Goal: Information Seeking & Learning: Learn about a topic

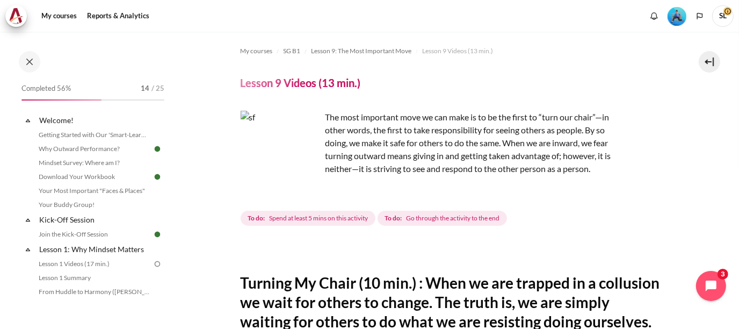
scroll to position [830, 0]
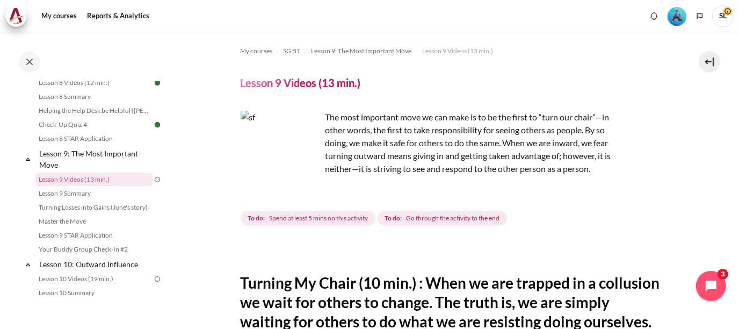
click at [0, 142] on div "Completed 56% 14 / 25 Expand Collapse Welcome! Highlighted" at bounding box center [86, 180] width 172 height 296
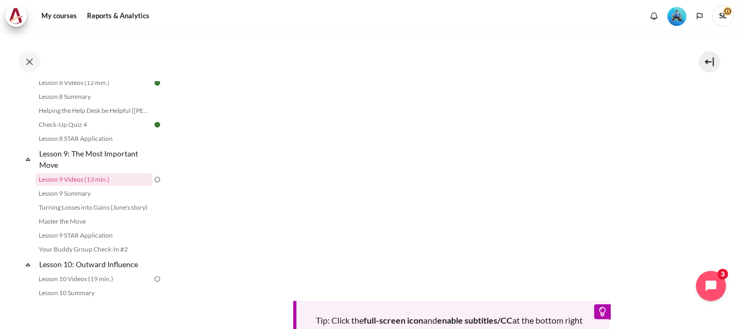
scroll to position [317, 0]
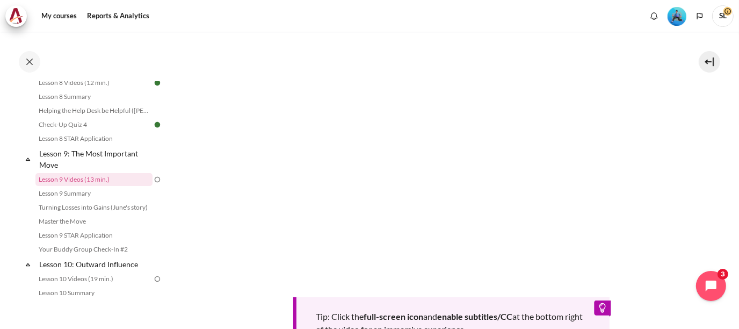
click at [687, 180] on section "My courses SG B1 Lesson 9: The Most Important Move Lesson 9 Videos (13 min.) Le…" at bounding box center [451, 103] width 559 height 777
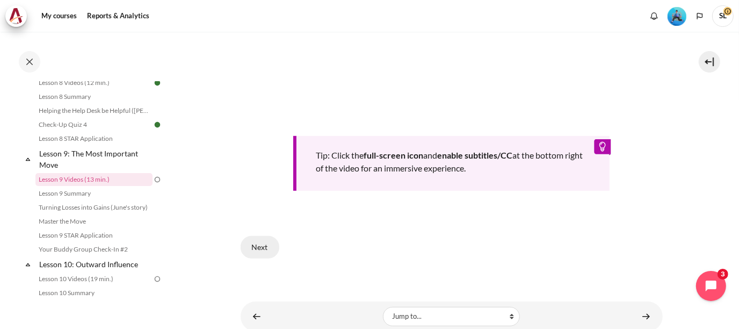
click at [264, 258] on button "Next" at bounding box center [259, 247] width 39 height 23
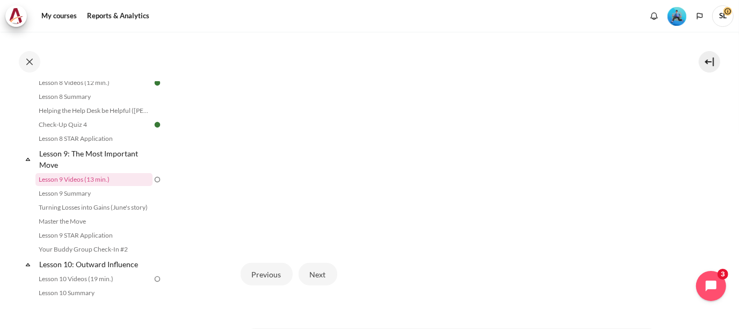
scroll to position [369, 0]
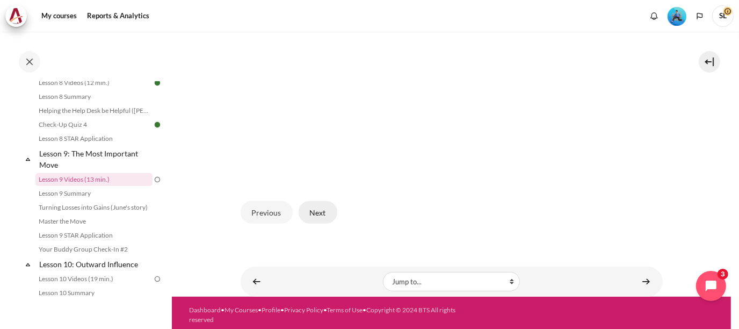
click at [315, 212] on button "Next" at bounding box center [317, 212] width 39 height 23
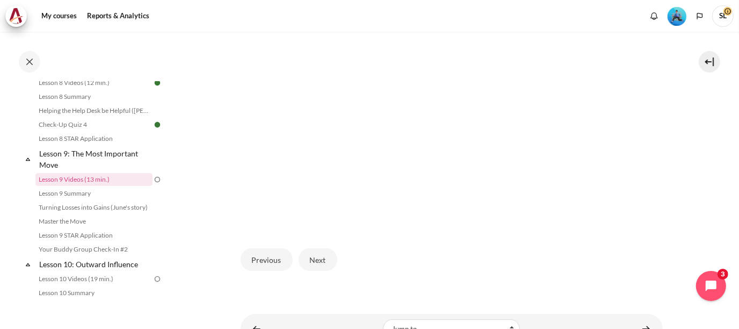
scroll to position [322, 0]
click at [315, 254] on button "Next" at bounding box center [317, 258] width 39 height 23
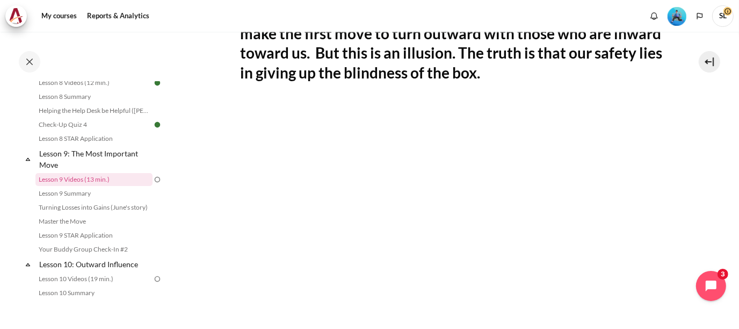
scroll to position [322, 0]
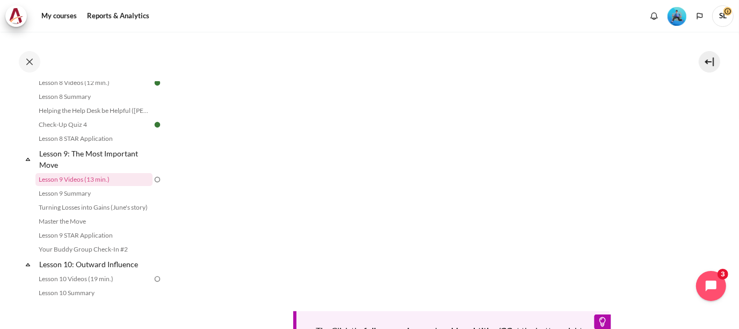
click at [0, 111] on div "Completed 56% 14 / 25 Expand Collapse Welcome! Highlighted" at bounding box center [86, 180] width 172 height 296
click at [0, 89] on div "Completed 56% 14 / 25 Expand Collapse Welcome! Highlighted" at bounding box center [86, 180] width 172 height 296
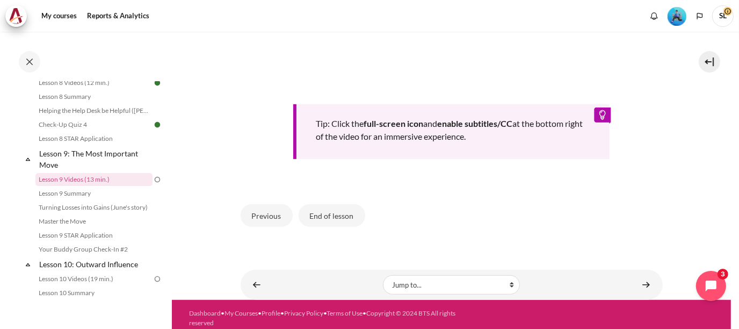
scroll to position [533, 0]
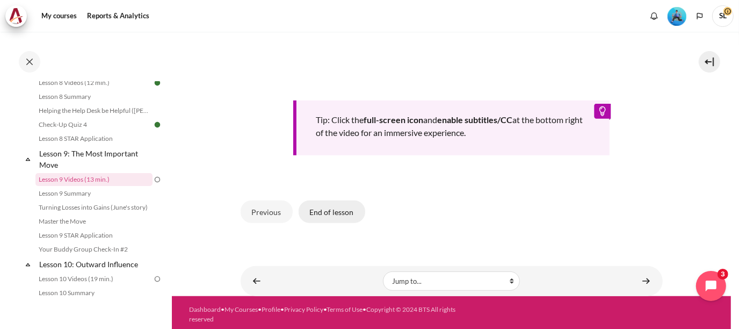
click at [341, 210] on button "End of lesson" at bounding box center [331, 211] width 67 height 23
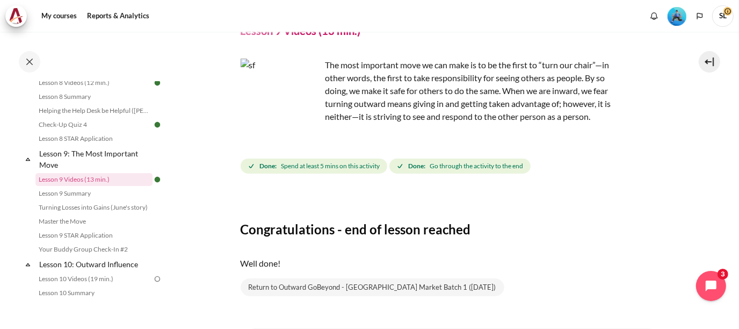
scroll to position [107, 0]
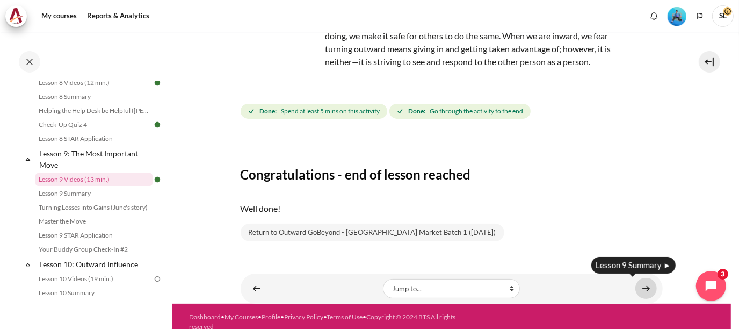
click at [641, 287] on link "Content" at bounding box center [645, 288] width 21 height 21
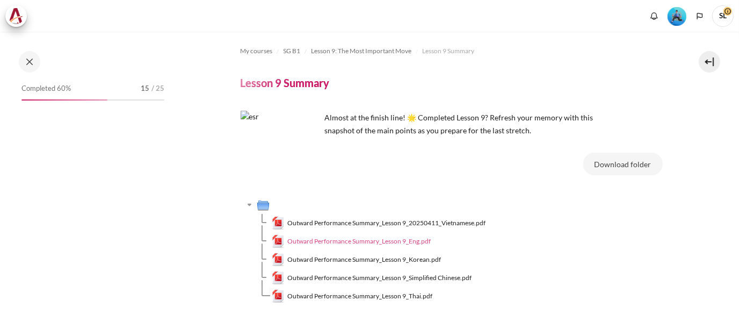
scroll to position [844, 0]
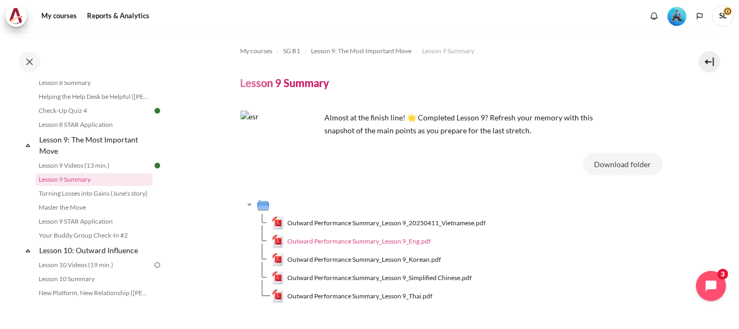
click at [349, 241] on span "Outward Performance Summary_Lesson 9_Eng.pdf" at bounding box center [358, 241] width 143 height 10
click at [626, 155] on button "Download folder" at bounding box center [622, 163] width 79 height 23
click at [616, 161] on button "Download folder" at bounding box center [622, 163] width 79 height 23
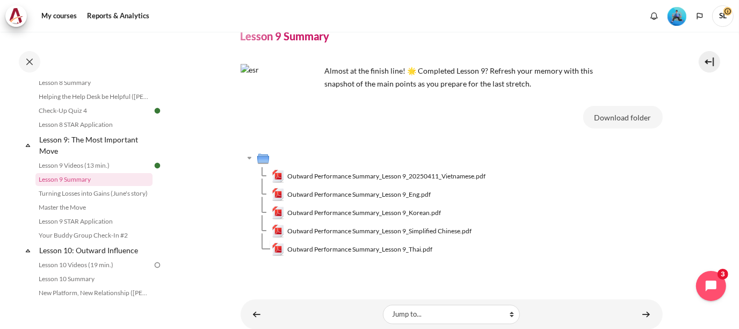
scroll to position [83, 0]
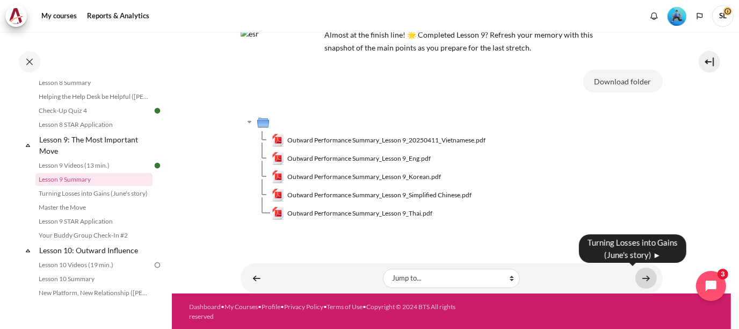
click at [643, 279] on link "Content" at bounding box center [645, 277] width 21 height 21
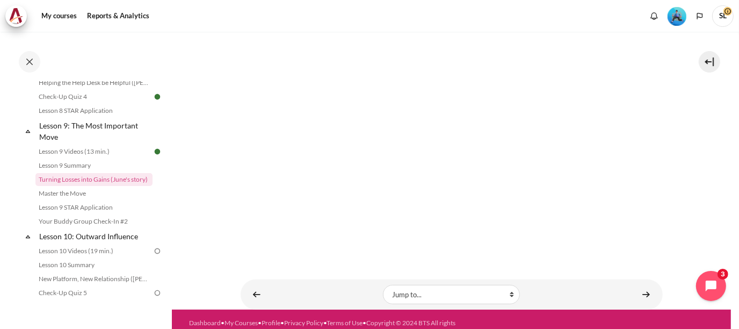
scroll to position [254, 0]
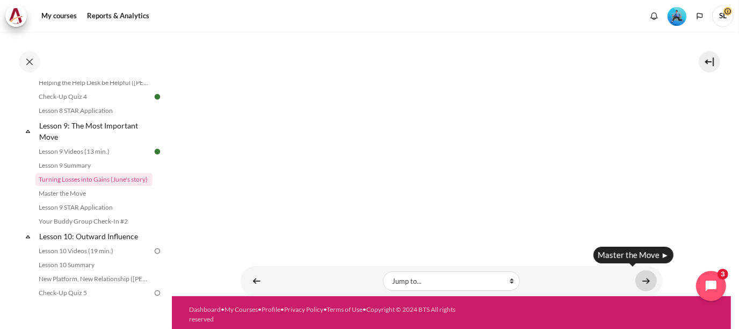
click at [639, 279] on link "Content" at bounding box center [645, 280] width 21 height 21
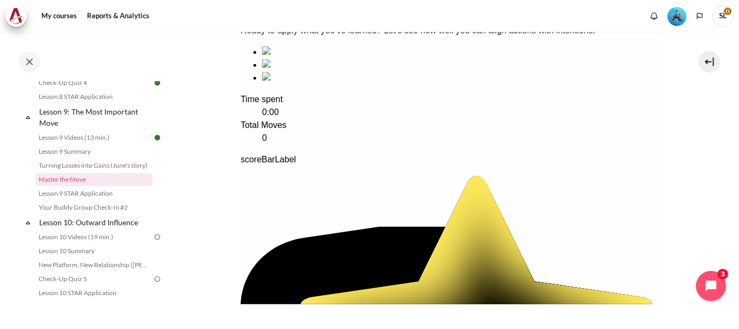
scroll to position [161, 0]
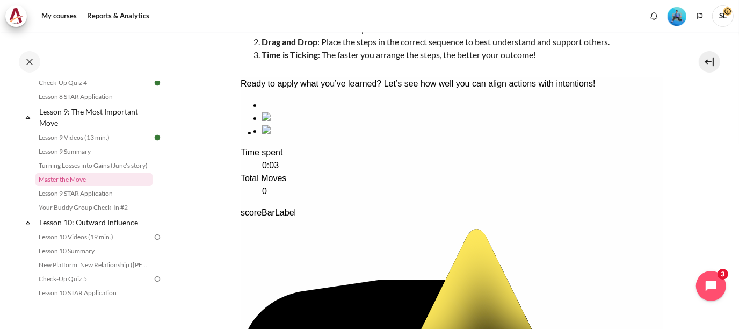
drag, startPoint x: 519, startPoint y: 157, endPoint x: 315, endPoint y: 156, distance: 204.0
drag, startPoint x: 511, startPoint y: 164, endPoint x: 422, endPoint y: 173, distance: 89.0
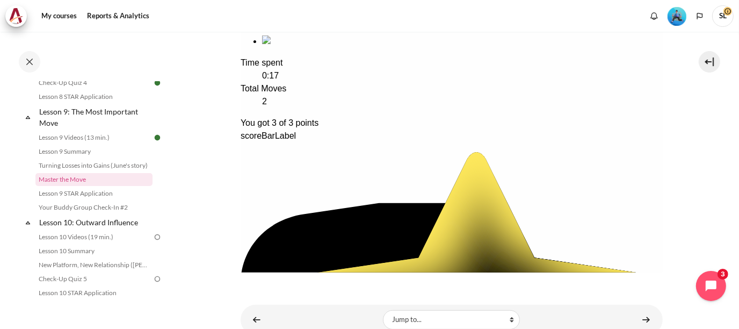
scroll to position [293, 0]
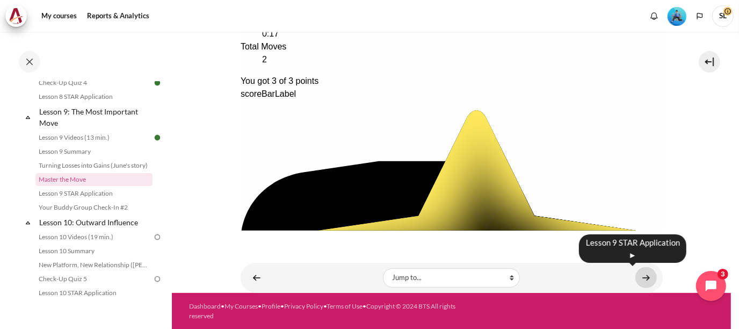
click at [647, 276] on link "Content" at bounding box center [645, 277] width 21 height 21
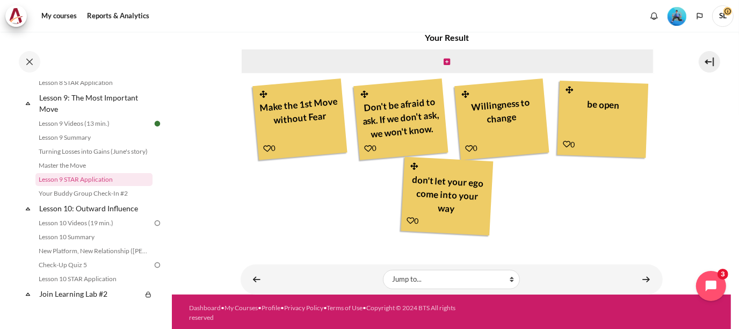
scroll to position [327, 0]
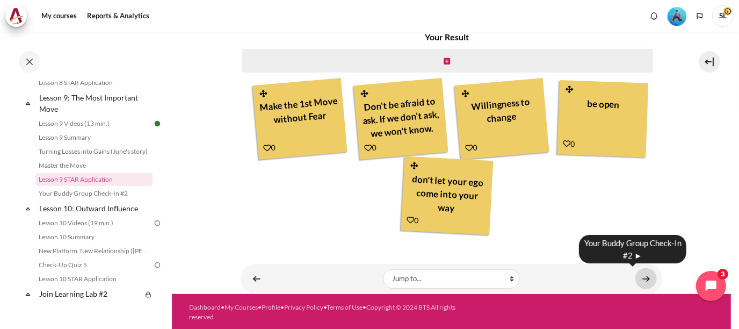
click at [638, 280] on link "Content" at bounding box center [645, 278] width 21 height 21
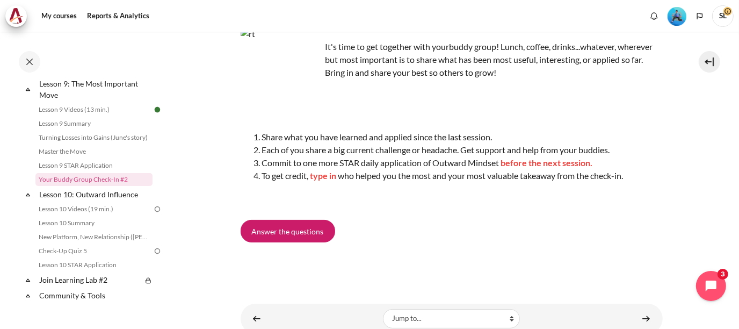
scroll to position [132, 0]
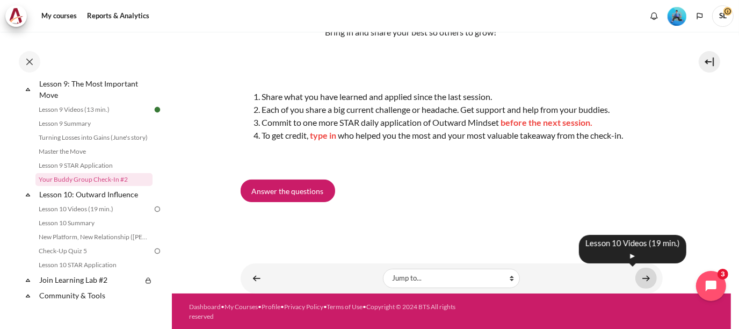
click at [645, 277] on link "Content" at bounding box center [645, 277] width 21 height 21
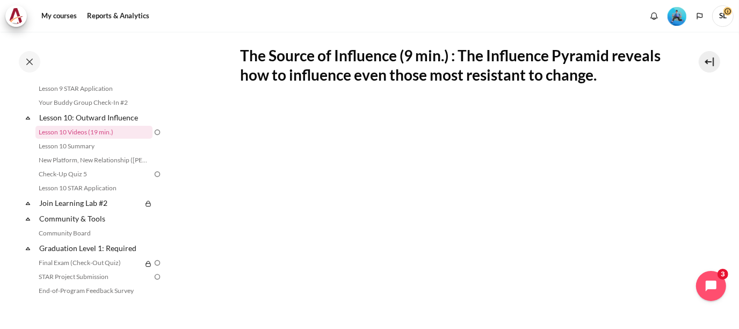
scroll to position [268, 0]
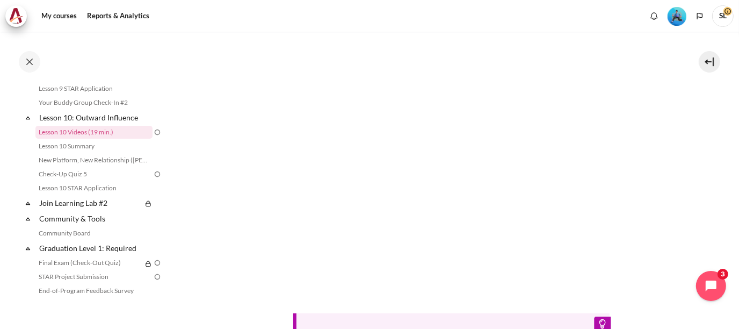
click at [692, 187] on section "My courses SG B1 Lesson 10: Outward Influence Lesson 10 Videos (19 min.) Lesson…" at bounding box center [451, 135] width 559 height 745
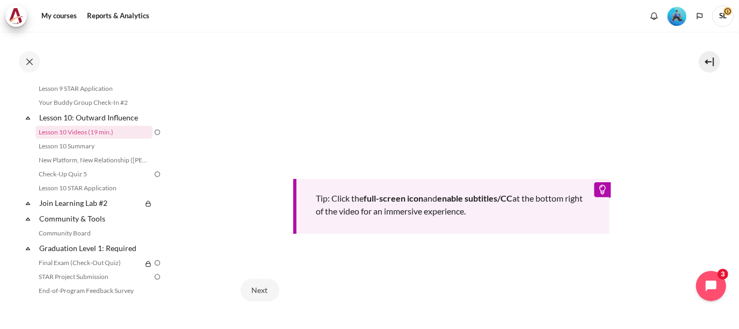
scroll to position [419, 0]
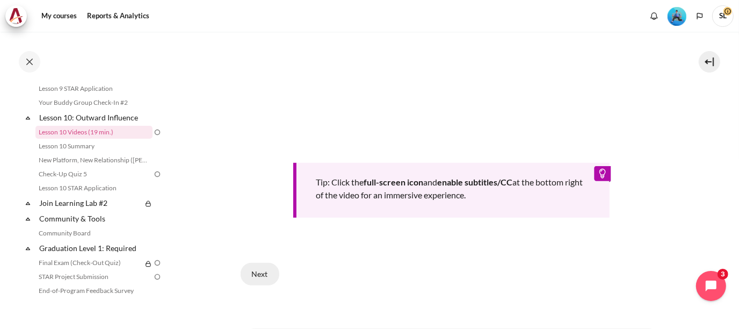
click at [261, 269] on button "Next" at bounding box center [259, 274] width 39 height 23
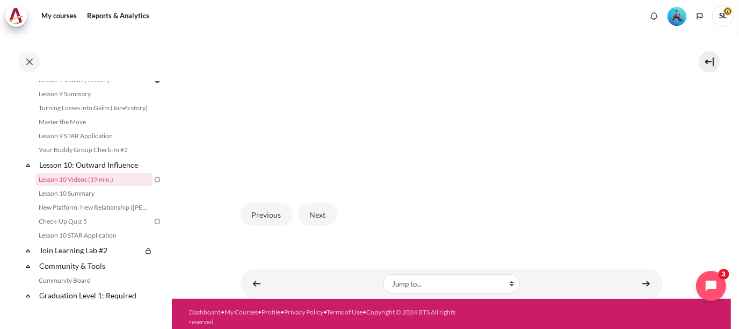
scroll to position [356, 0]
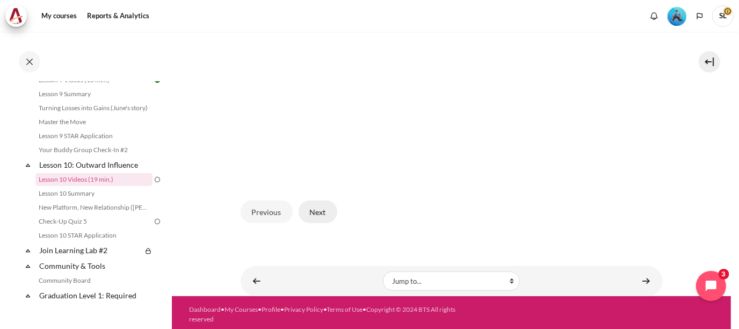
click at [315, 209] on button "Next" at bounding box center [317, 211] width 39 height 23
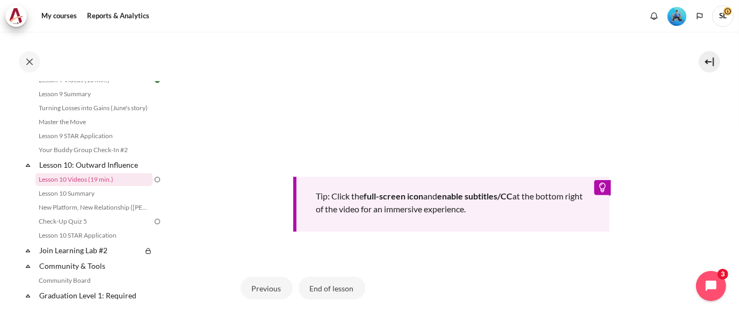
scroll to position [461, 0]
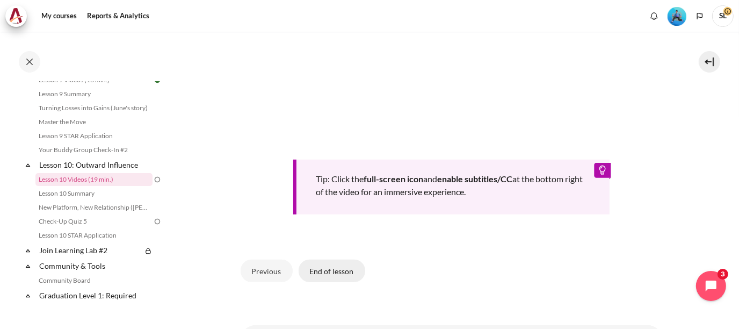
click at [328, 266] on button "End of lesson" at bounding box center [331, 270] width 67 height 23
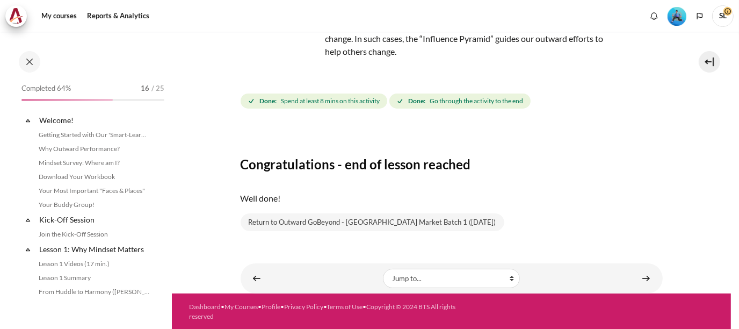
scroll to position [930, 0]
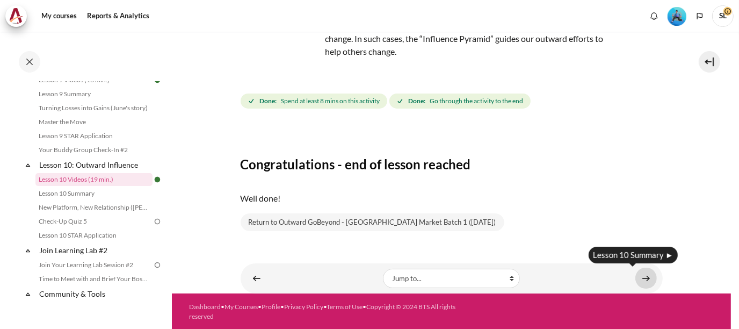
click at [640, 278] on link "Content" at bounding box center [645, 277] width 21 height 21
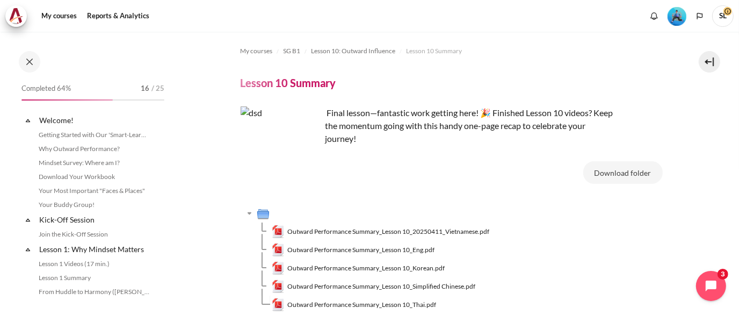
scroll to position [944, 0]
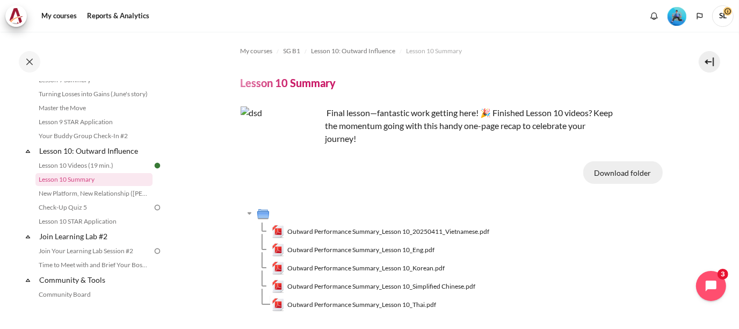
click at [615, 173] on button "Download folder" at bounding box center [622, 172] width 79 height 23
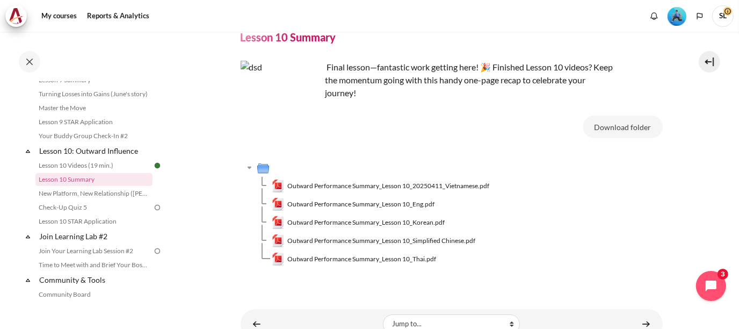
scroll to position [91, 0]
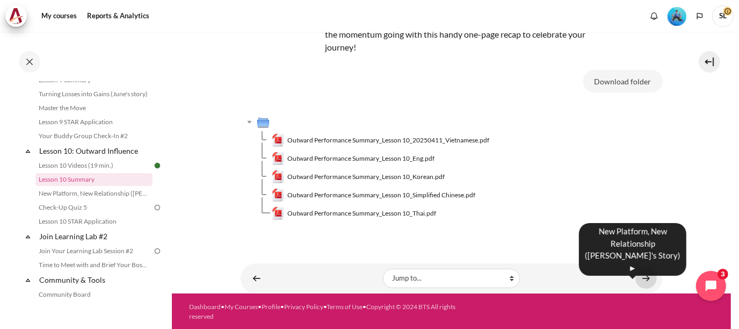
click at [645, 278] on link "Content" at bounding box center [645, 277] width 21 height 21
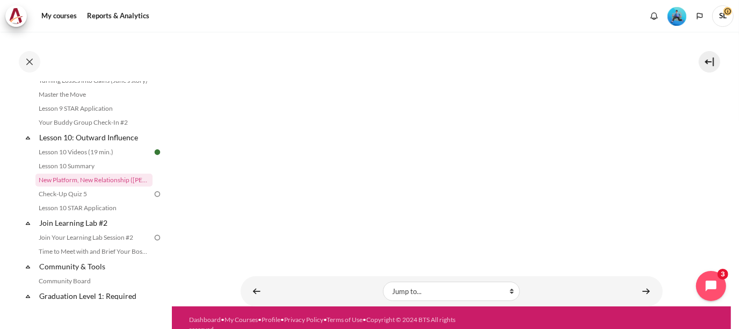
scroll to position [194, 0]
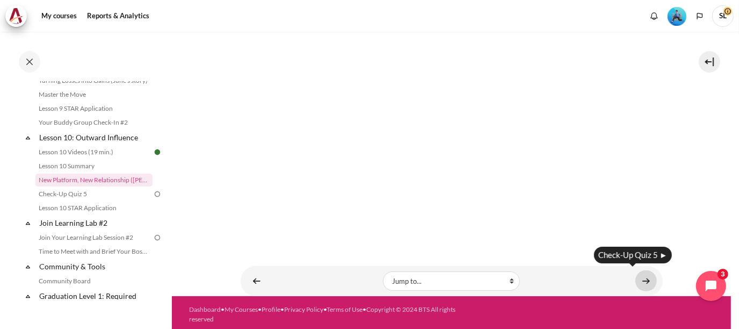
click at [644, 278] on link "Content" at bounding box center [645, 280] width 21 height 21
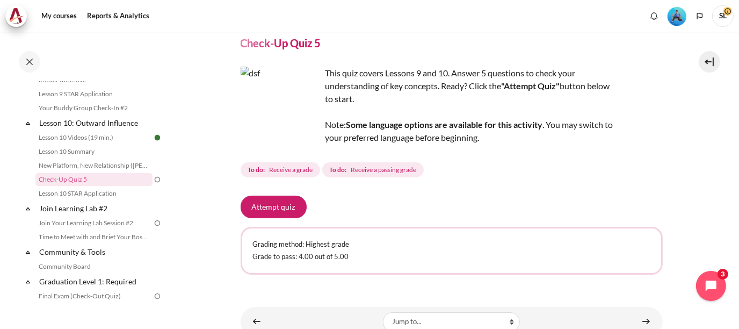
scroll to position [83, 0]
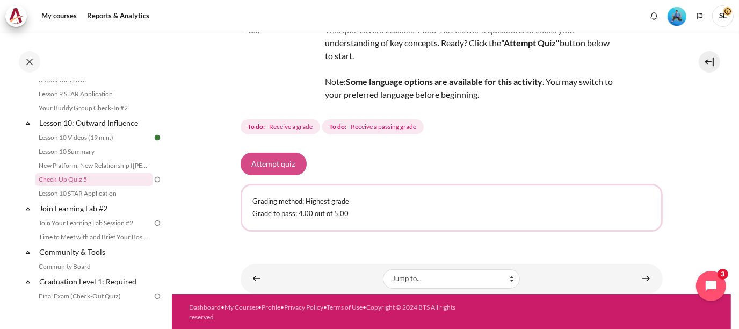
click at [257, 166] on button "Attempt quiz" at bounding box center [273, 163] width 66 height 23
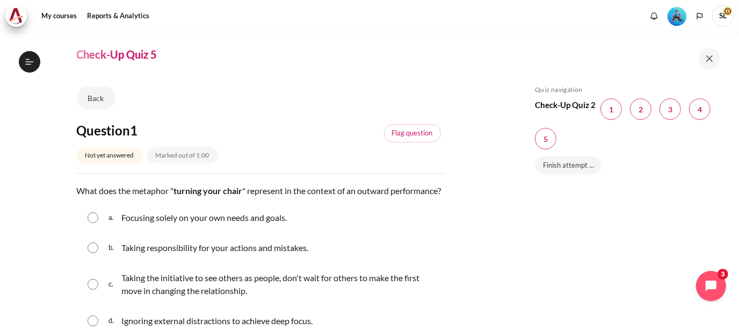
scroll to position [54, 0]
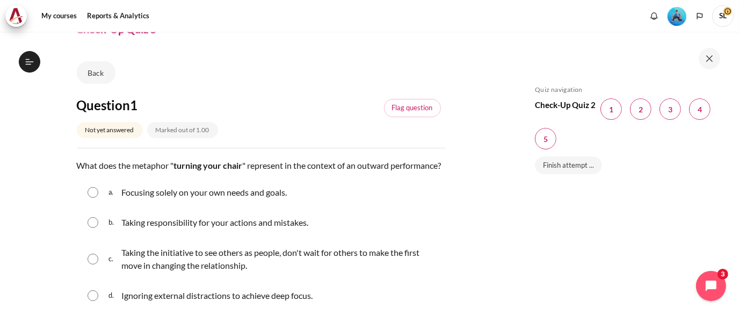
click at [92, 264] on input "Content" at bounding box center [93, 258] width 11 height 11
radio input "true"
click at [92, 236] on div "b. Taking responsibility for your actions and mistakes." at bounding box center [261, 222] width 368 height 28
click at [93, 228] on input "Content" at bounding box center [93, 222] width 11 height 11
radio input "true"
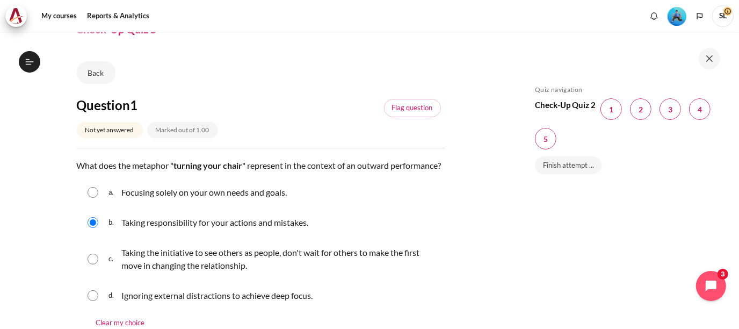
click at [92, 264] on input "Content" at bounding box center [93, 258] width 11 height 11
radio input "true"
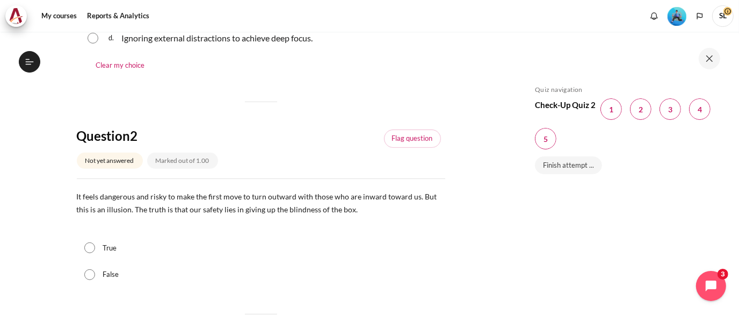
scroll to position [322, 0]
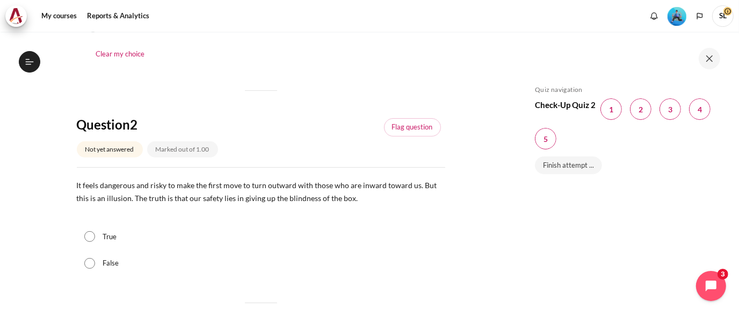
click at [92, 242] on input "True" at bounding box center [89, 236] width 11 height 11
radio input "true"
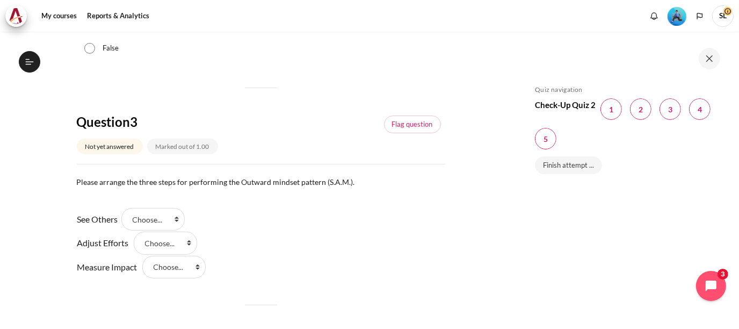
scroll to position [590, 0]
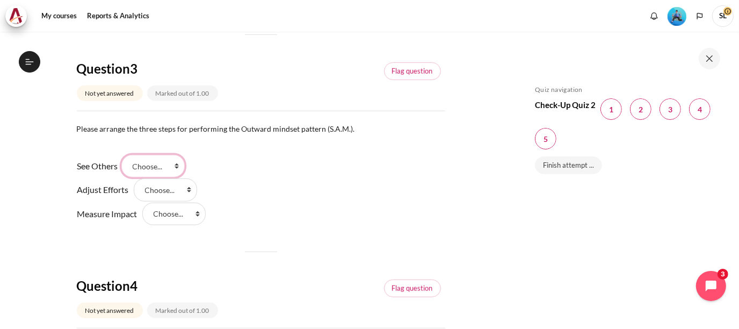
click at [179, 177] on select "Choose... Step 3 Step 2 Step 1" at bounding box center [152, 166] width 63 height 23
select select "3"
click at [125, 166] on select "Choose... Step 3 Step 2 Step 1" at bounding box center [152, 166] width 63 height 23
click at [189, 201] on select "Choose... Step 3 Step 2 Step 1" at bounding box center [165, 189] width 63 height 23
select select "2"
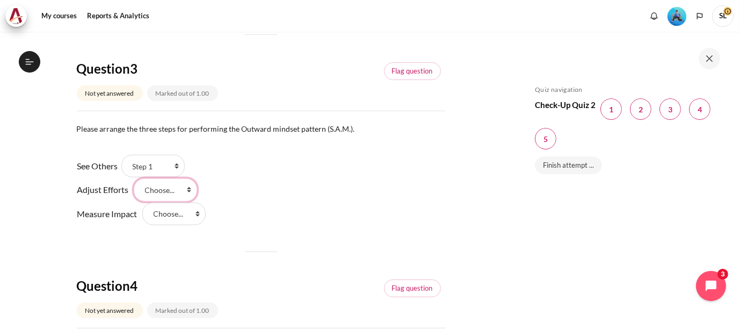
click at [134, 189] on select "Choose... Step 3 Step 2 Step 1" at bounding box center [165, 189] width 63 height 23
click at [196, 223] on select "Choose... Step 3 Step 2 Step 1" at bounding box center [173, 213] width 63 height 23
select select "1"
click at [142, 214] on select "Choose... Step 3 Step 2 Step 1" at bounding box center [173, 213] width 63 height 23
click at [303, 214] on div "See Others Answer 1 Question 3 Choose... Step 3 Step 2 Step 1 Adjust Efforts An…" at bounding box center [261, 189] width 368 height 71
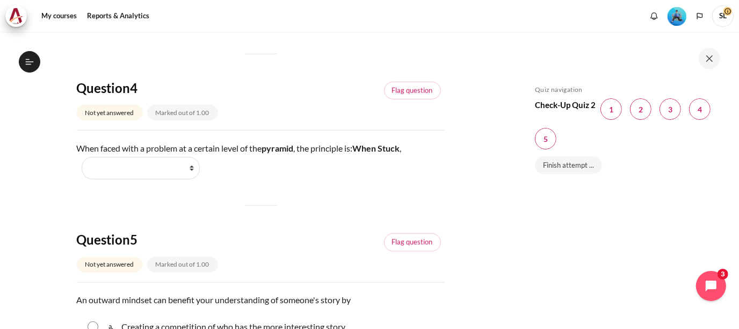
scroll to position [805, 0]
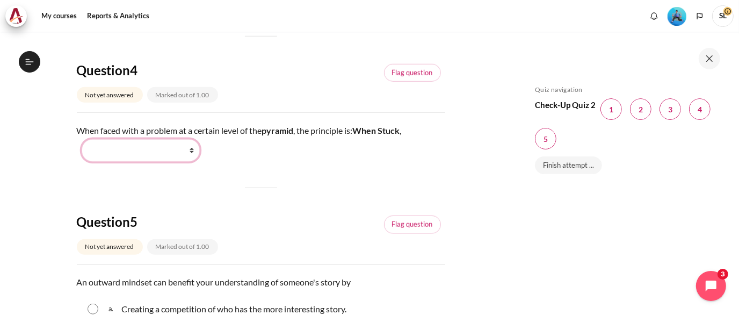
click at [191, 162] on select "Work Harder Go Higher Go Lower Stay Put" at bounding box center [141, 150] width 118 height 23
select select "3"
click at [82, 150] on select "Work Harder Go Higher Go Lower Stay Put" at bounding box center [141, 150] width 118 height 23
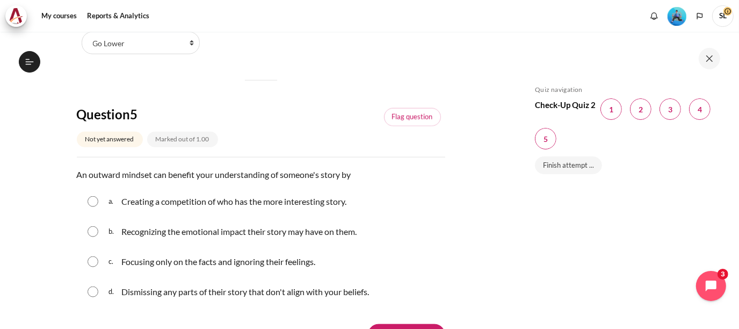
scroll to position [966, 0]
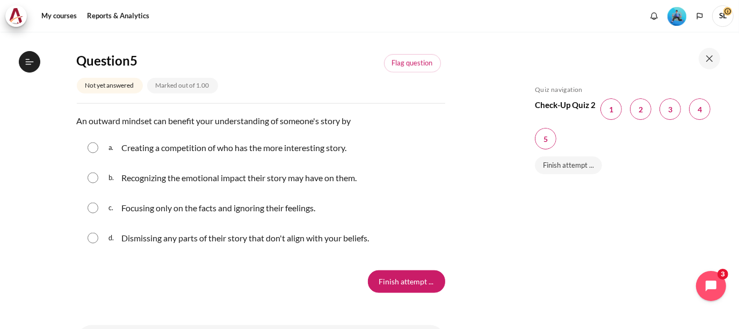
click at [93, 183] on input "Content" at bounding box center [93, 177] width 11 height 11
radio input "true"
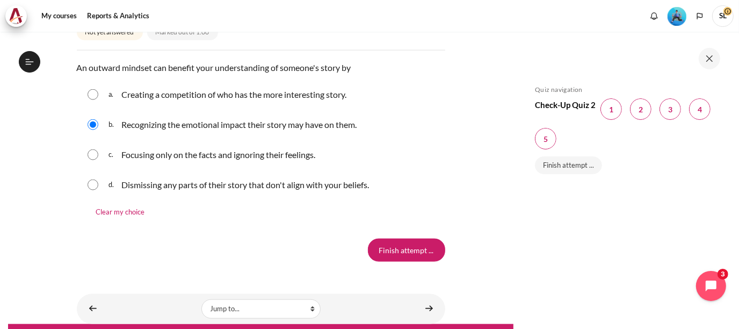
scroll to position [1019, 0]
click at [402, 261] on input "Finish attempt ..." at bounding box center [406, 249] width 77 height 23
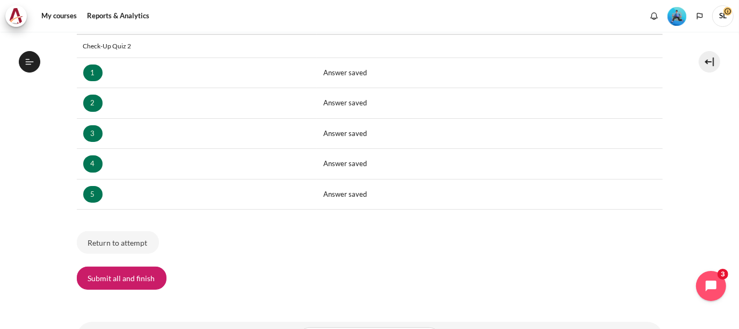
scroll to position [214, 0]
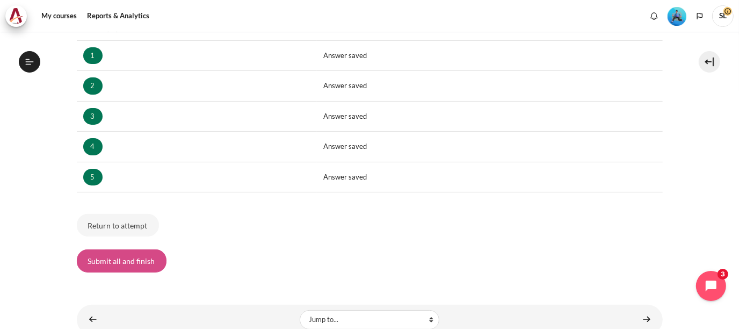
click at [113, 257] on button "Submit all and finish" at bounding box center [122, 260] width 90 height 23
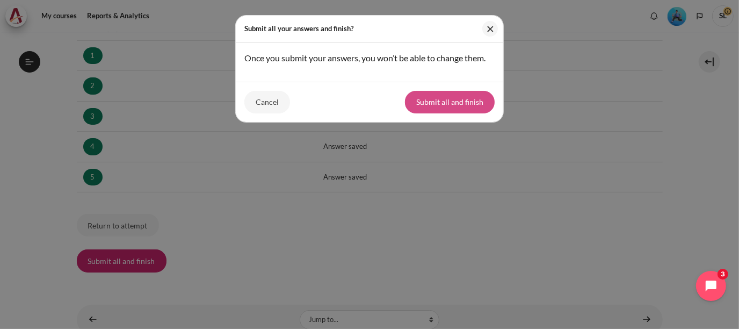
click at [447, 99] on button "Submit all and finish" at bounding box center [450, 102] width 90 height 23
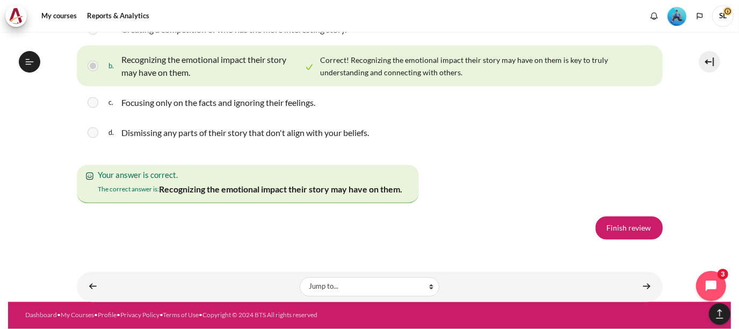
scroll to position [1978, 0]
click at [626, 229] on link "Finish review" at bounding box center [628, 227] width 67 height 23
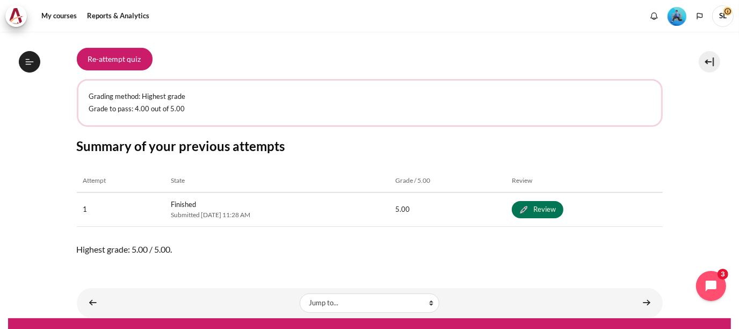
scroll to position [202, 0]
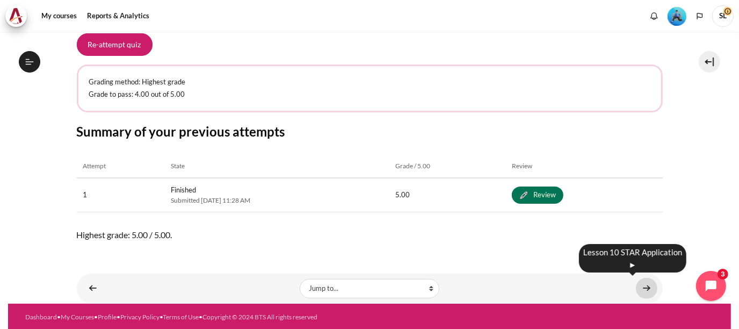
click at [637, 286] on link "Content" at bounding box center [646, 288] width 21 height 21
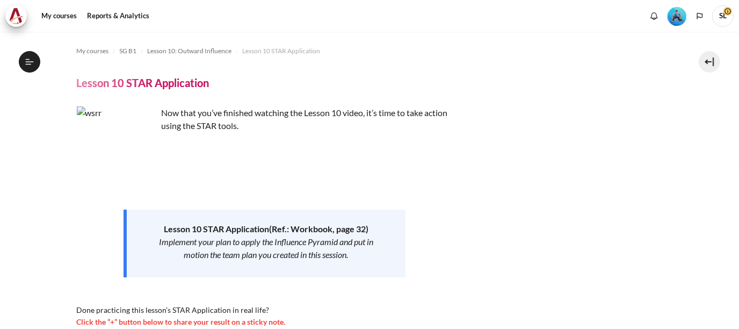
scroll to position [986, 0]
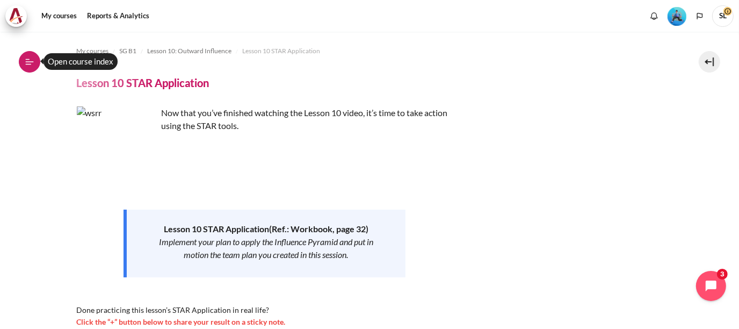
click at [28, 62] on icon at bounding box center [30, 62] width 10 height 10
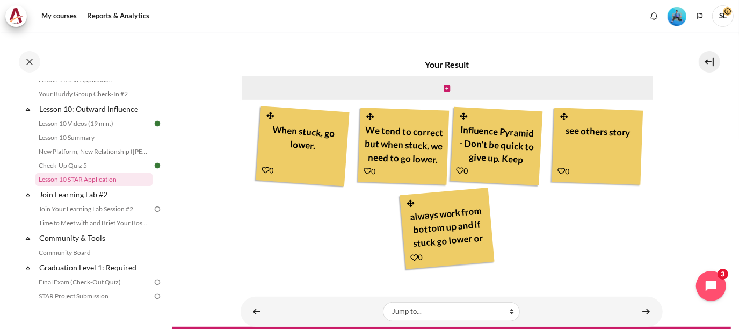
scroll to position [335, 0]
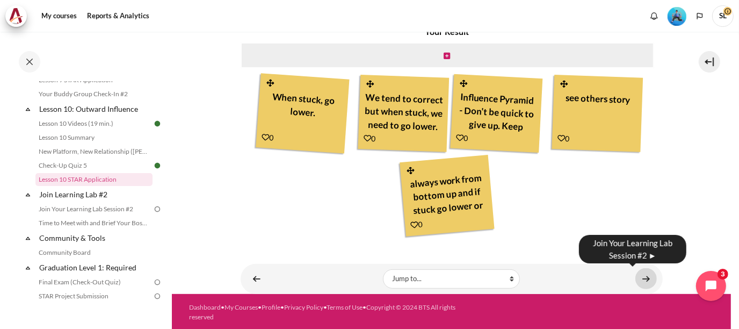
click at [644, 278] on link "Content" at bounding box center [645, 278] width 21 height 21
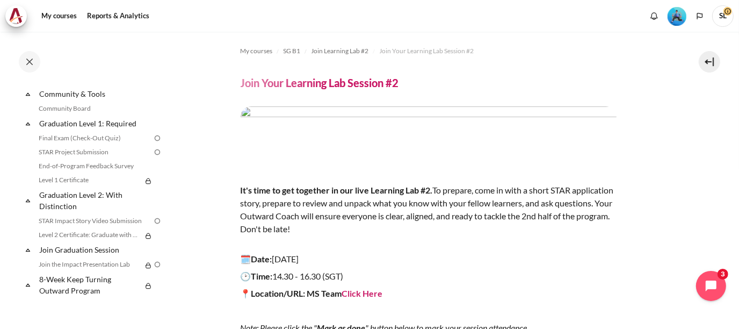
scroll to position [1048, 0]
